Goal: Find contact information: Find contact information

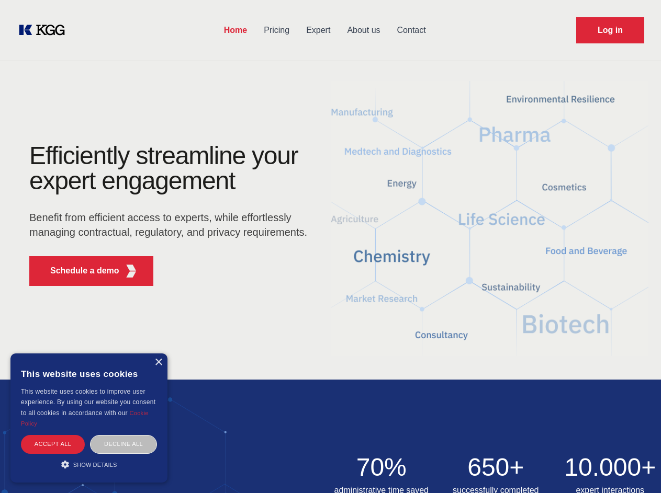
click at [330, 246] on div "Efficiently streamline your expert engagement Benefit from efficient access to …" at bounding box center [172, 218] width 318 height 151
click at [78, 271] on p "Schedule a demo" at bounding box center [84, 271] width 69 height 13
click at [158, 362] on div "× This website uses cookies This website uses cookies to improve user experienc…" at bounding box center [88, 418] width 157 height 129
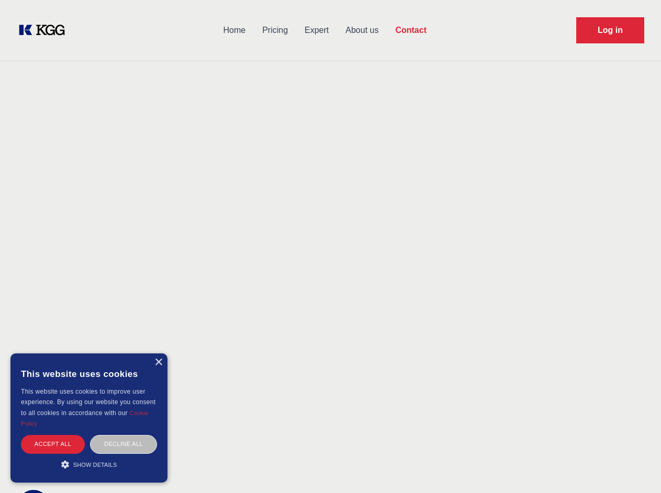
click at [53, 444] on div "Accept all" at bounding box center [53, 444] width 64 height 18
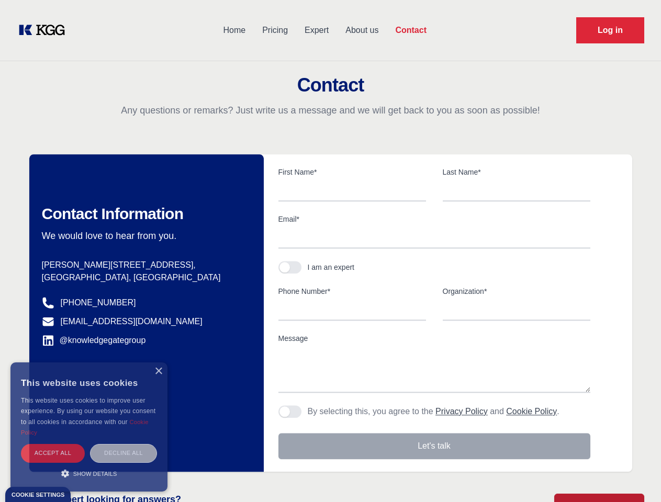
click at [123, 444] on div "Decline all" at bounding box center [123, 453] width 67 height 18
click at [89, 464] on main "Contact Any questions or remarks? Just write us a message and we will get back …" at bounding box center [330, 272] width 661 height 544
